Goal: Information Seeking & Learning: Learn about a topic

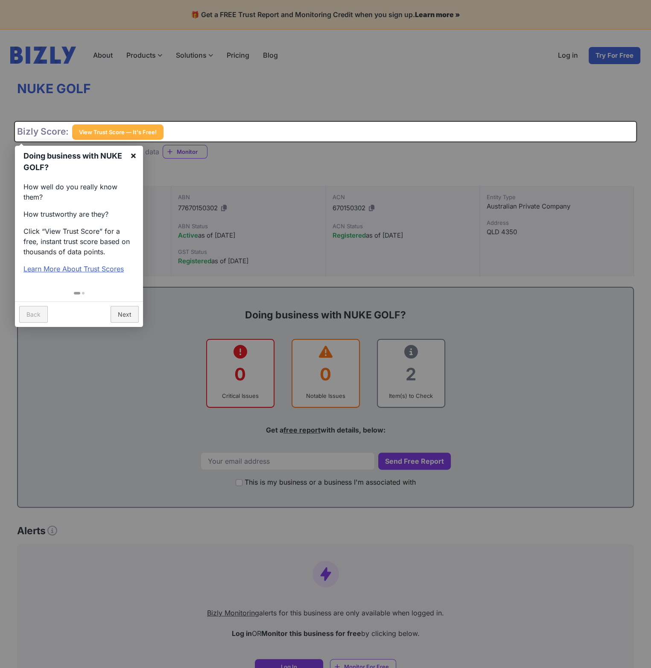
click at [132, 156] on link "×" at bounding box center [133, 155] width 19 height 19
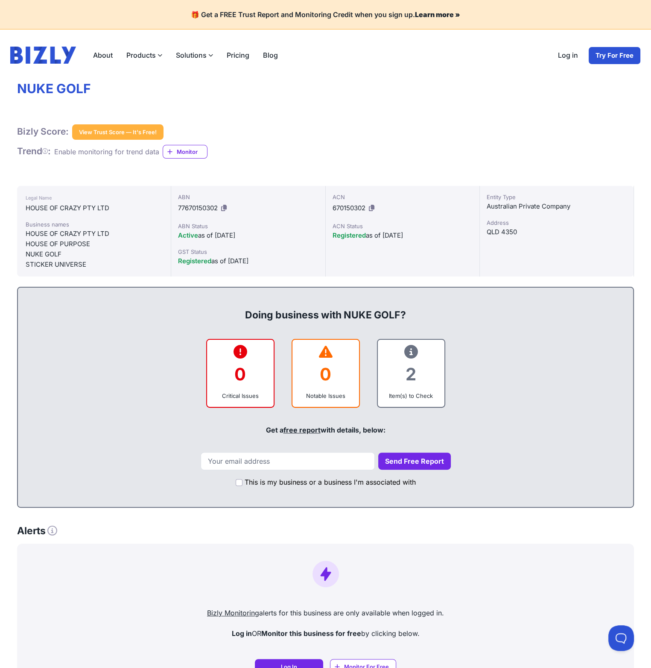
click at [49, 265] on div "STICKER UNIVERSE" at bounding box center [94, 264] width 137 height 10
copy div "STICKER UNIVERSE"
click at [493, 220] on div "Address" at bounding box center [557, 222] width 140 height 9
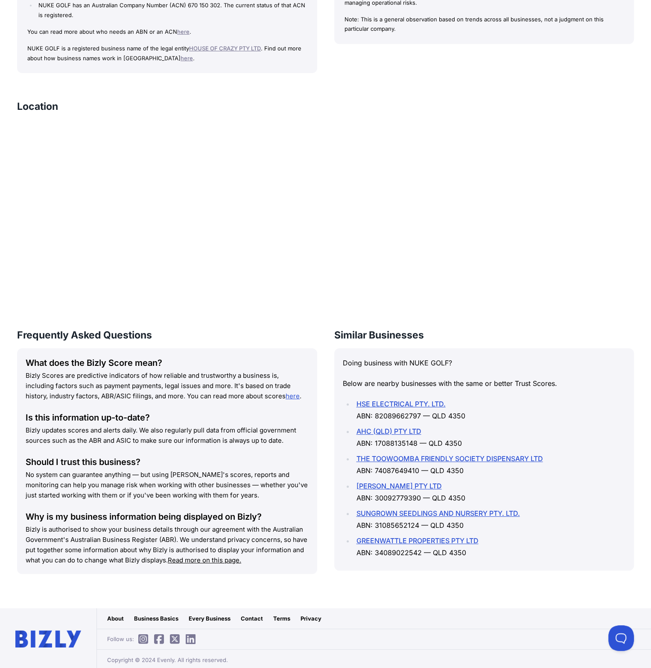
scroll to position [777, 0]
click at [222, 378] on p "Bizly Scores are predictive indicators of how reliable and trustworthy a busine…" at bounding box center [167, 384] width 283 height 31
